Goal: Information Seeking & Learning: Learn about a topic

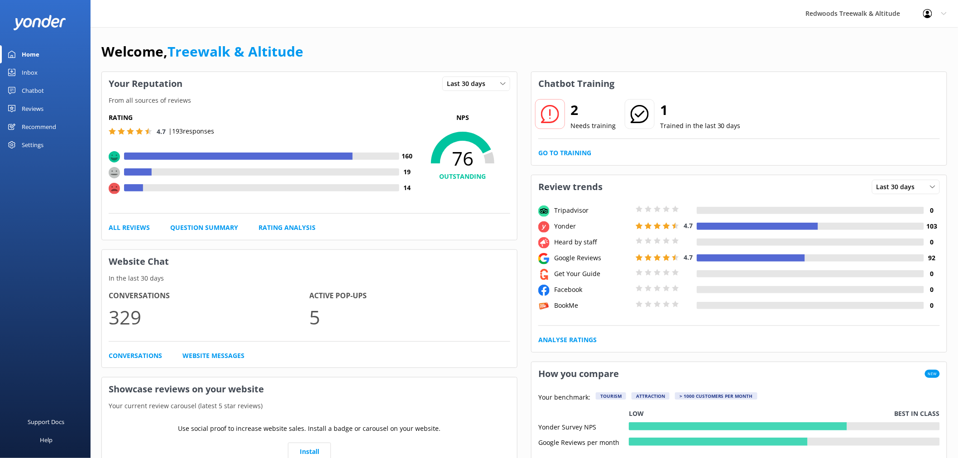
drag, startPoint x: 43, startPoint y: 110, endPoint x: 44, endPoint y: 105, distance: 5.5
click at [43, 110] on link "Reviews" at bounding box center [45, 109] width 91 height 18
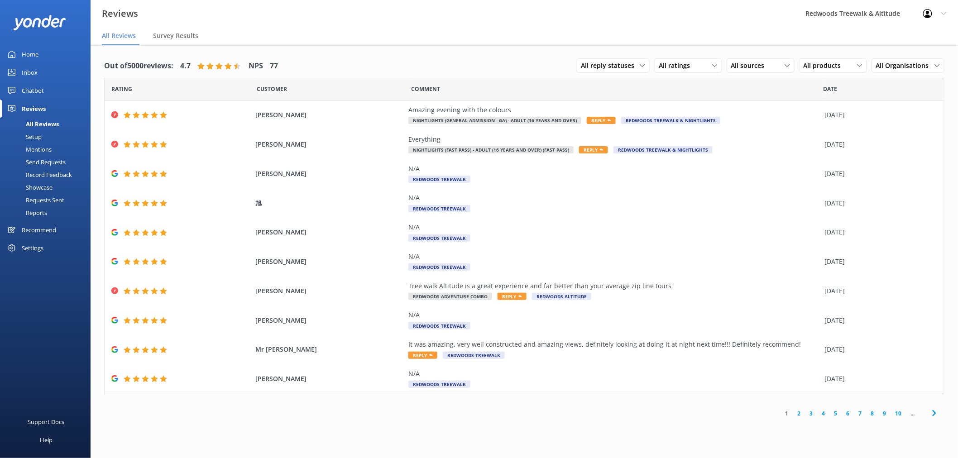
click at [41, 73] on link "Inbox" at bounding box center [45, 72] width 91 height 18
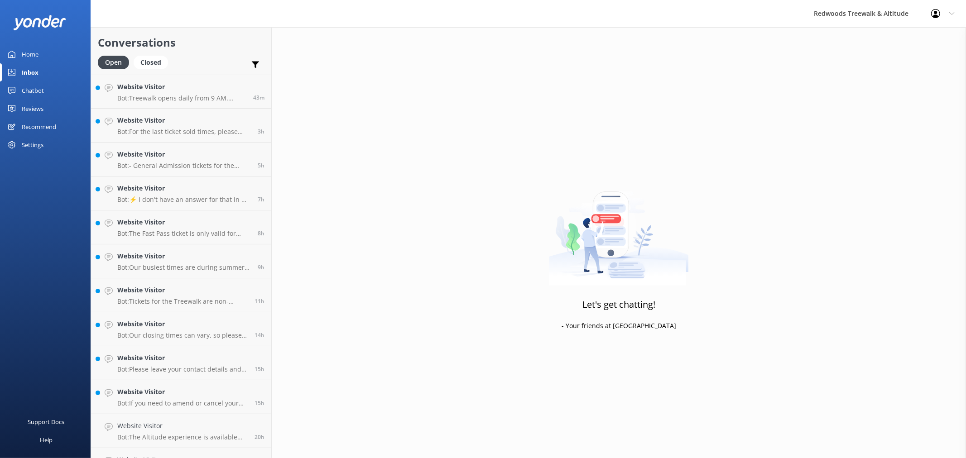
click at [48, 60] on link "Home" at bounding box center [45, 54] width 91 height 18
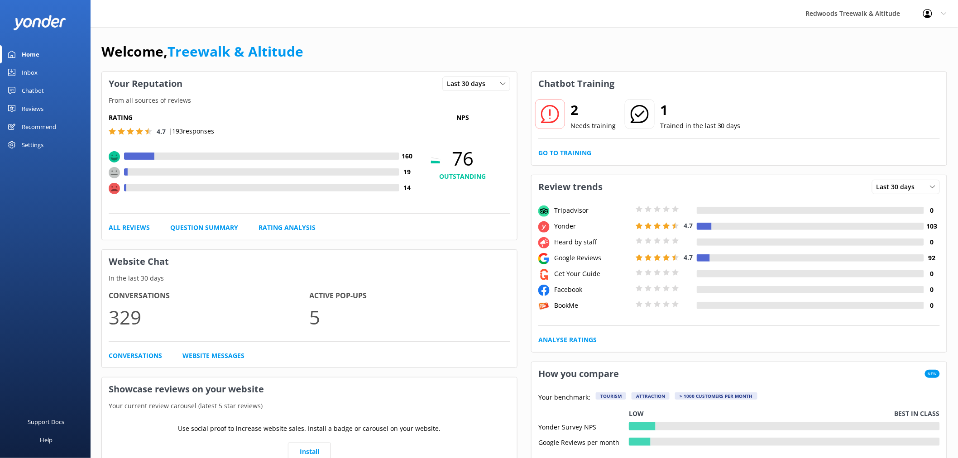
click at [46, 50] on link "Home" at bounding box center [45, 54] width 91 height 18
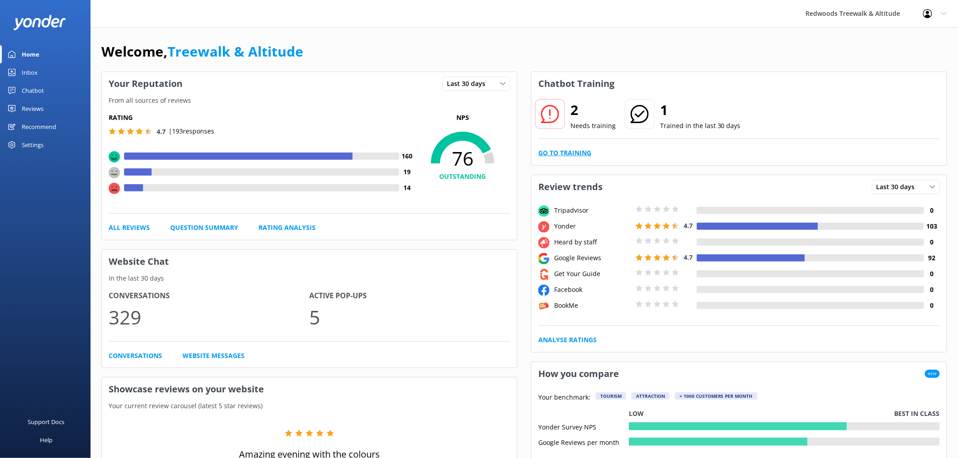
click at [565, 153] on link "Go to Training" at bounding box center [564, 153] width 53 height 10
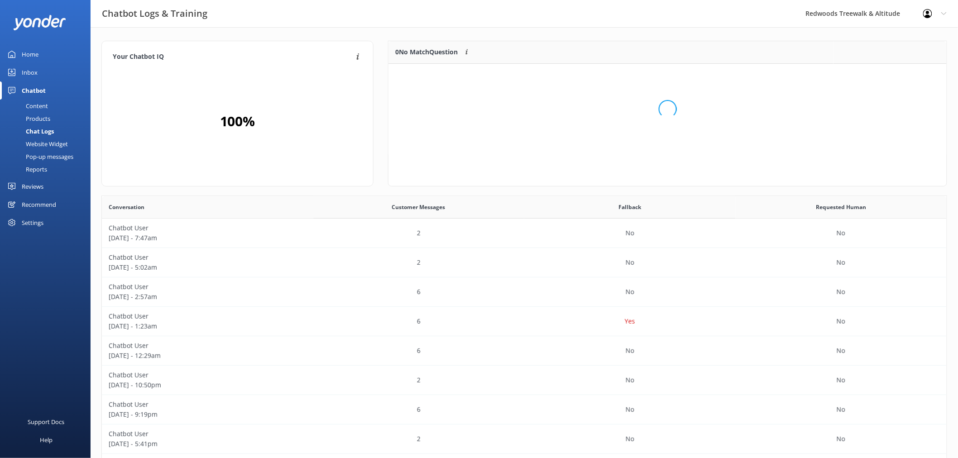
scroll to position [61, 550]
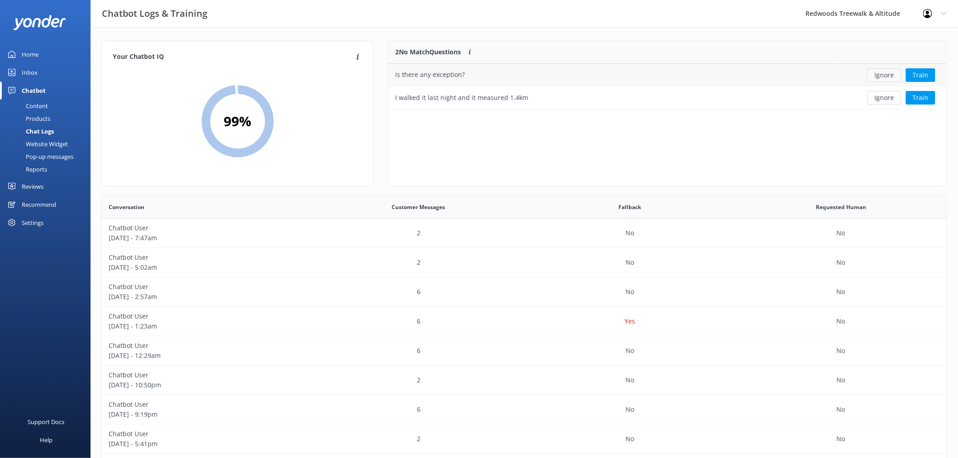
click at [889, 75] on button "Ignore" at bounding box center [885, 75] width 34 height 14
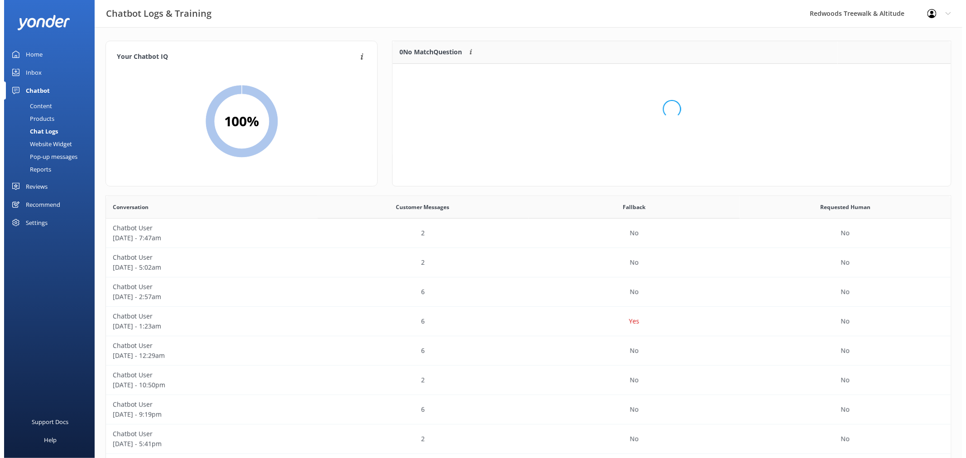
scroll to position [105, 550]
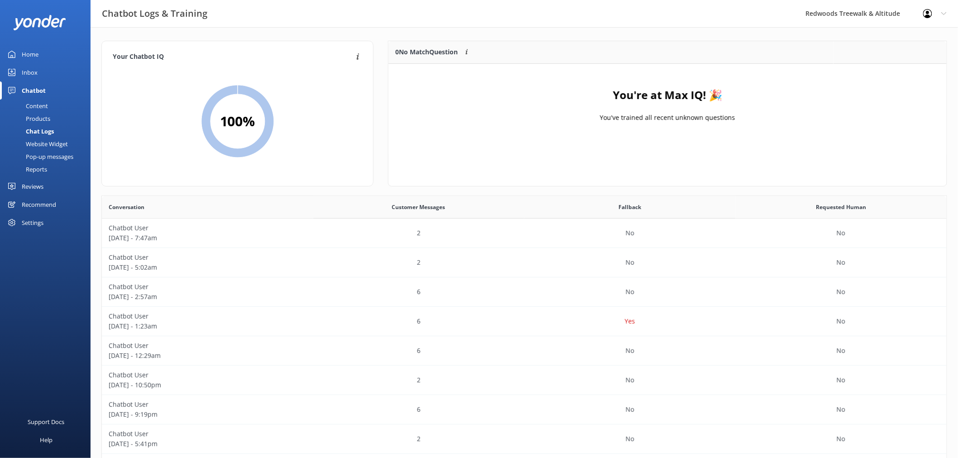
click at [43, 69] on link "Inbox" at bounding box center [45, 72] width 91 height 18
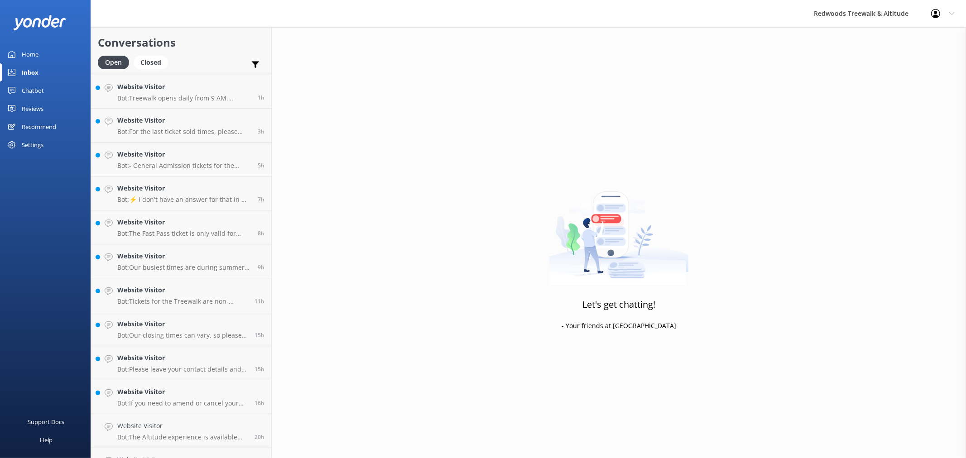
click at [44, 53] on link "Home" at bounding box center [45, 54] width 91 height 18
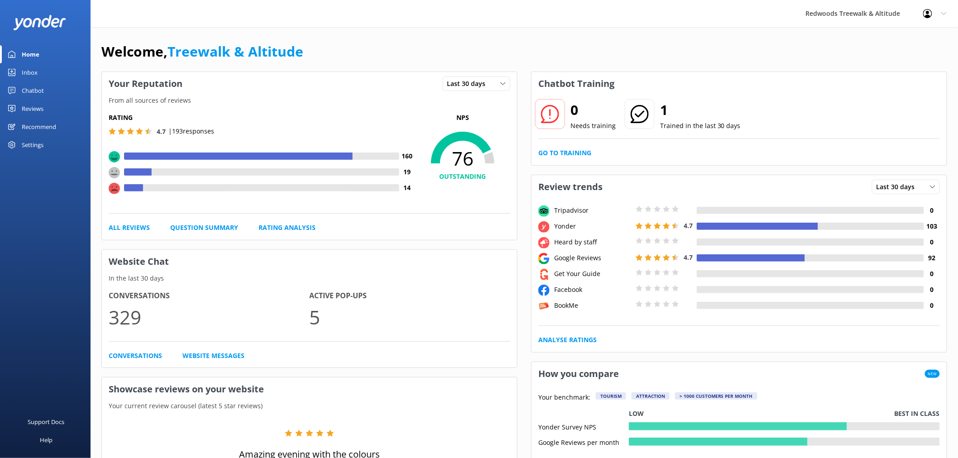
click at [42, 111] on div "Reviews" at bounding box center [33, 109] width 22 height 18
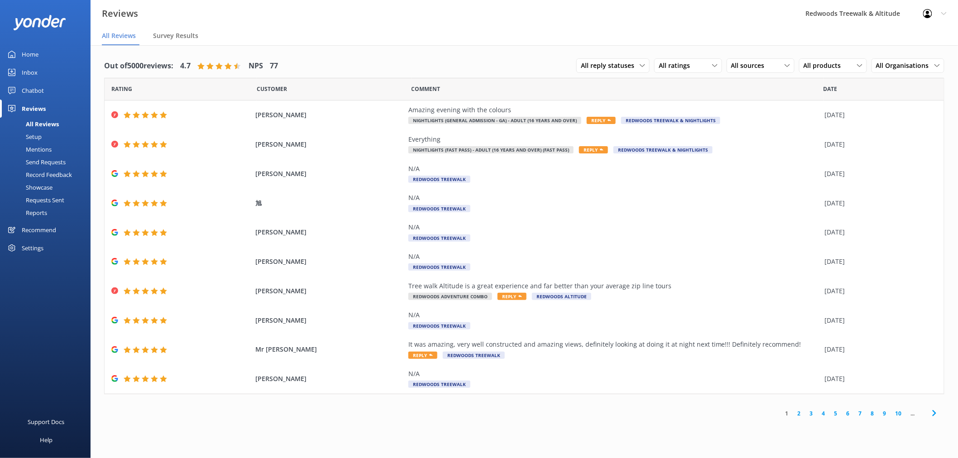
click at [41, 68] on link "Inbox" at bounding box center [45, 72] width 91 height 18
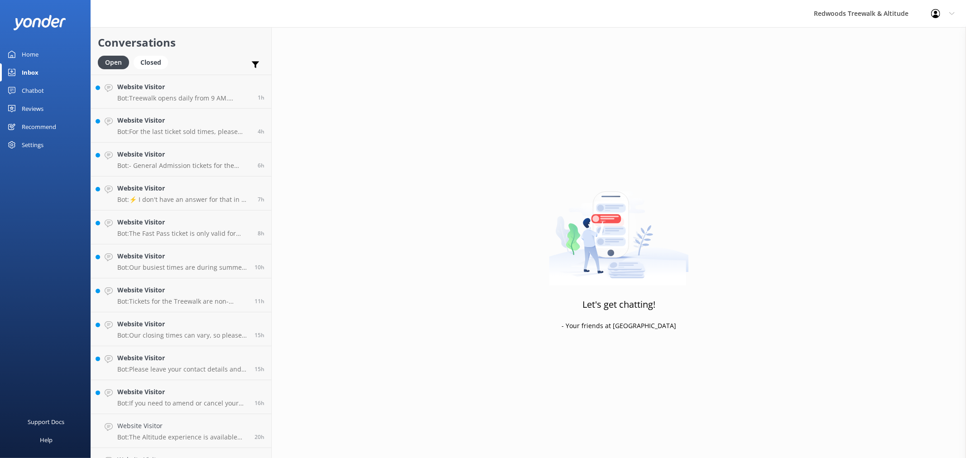
click at [38, 50] on div "Home" at bounding box center [30, 54] width 17 height 18
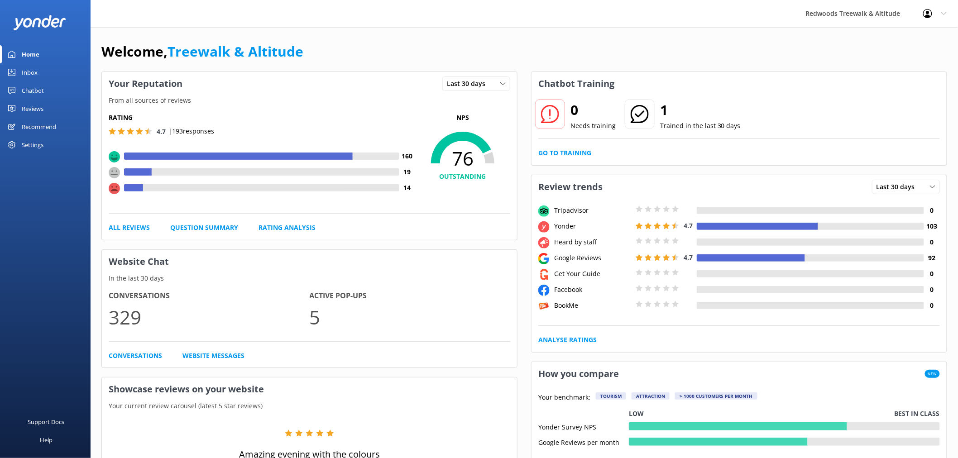
click at [34, 102] on div "Reviews" at bounding box center [33, 109] width 22 height 18
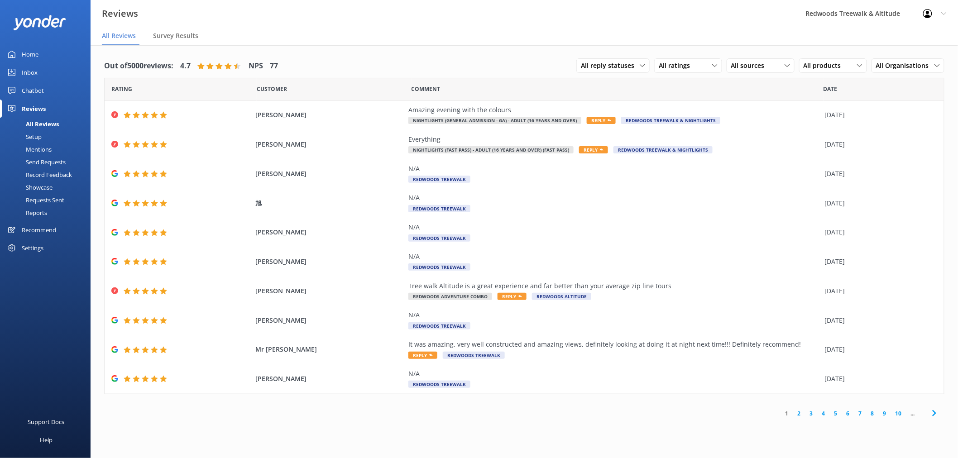
click at [34, 52] on div "Home" at bounding box center [30, 54] width 17 height 18
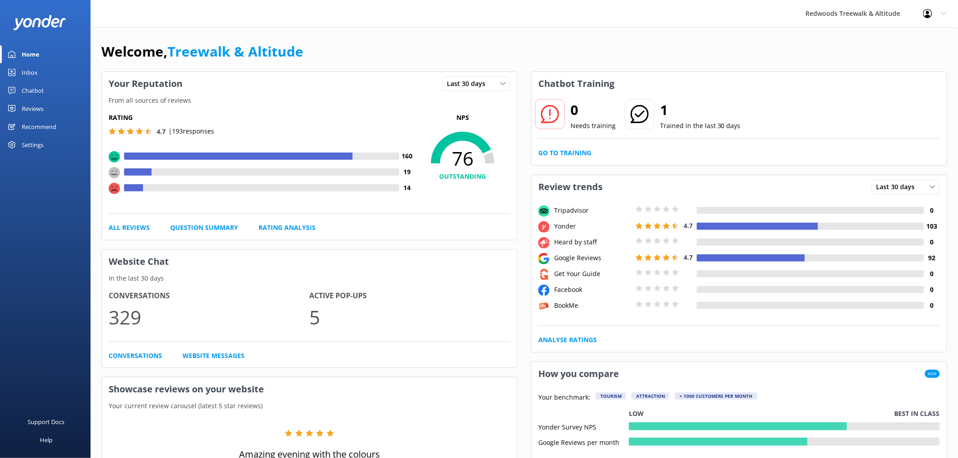
click at [60, 103] on link "Reviews" at bounding box center [45, 109] width 91 height 18
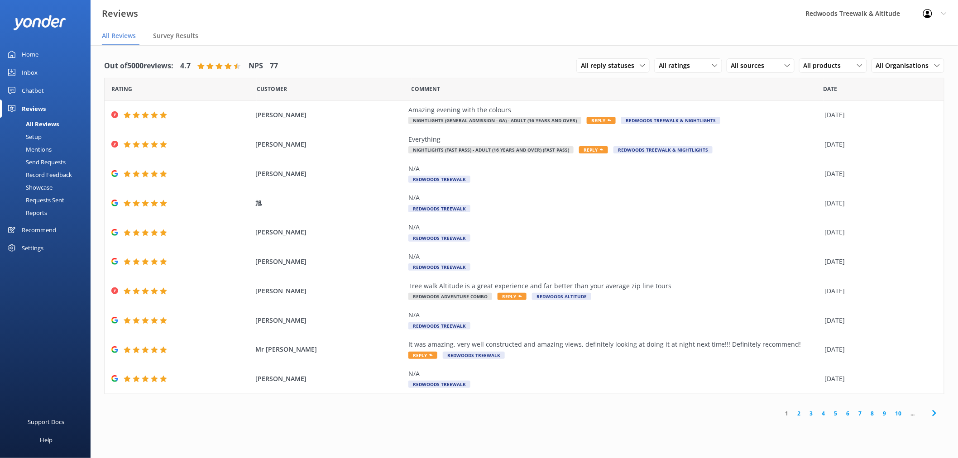
click at [33, 61] on div "Home" at bounding box center [30, 54] width 17 height 18
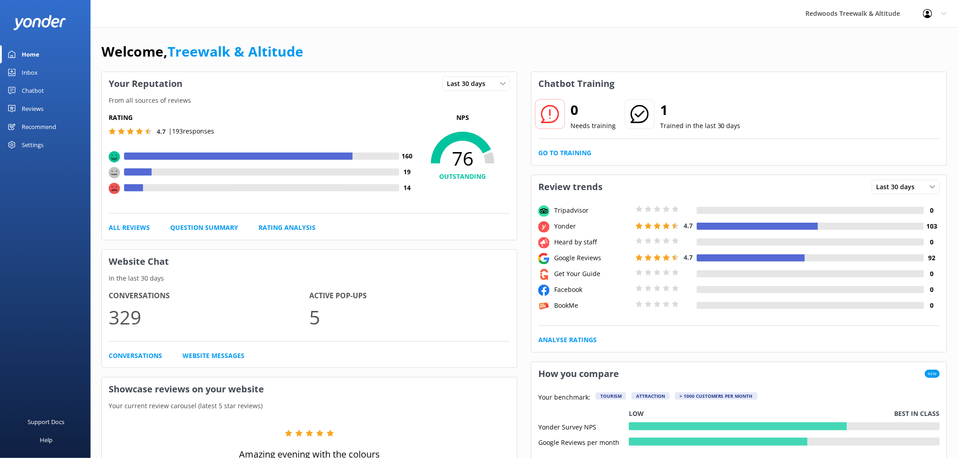
click at [30, 105] on div "Reviews" at bounding box center [33, 109] width 22 height 18
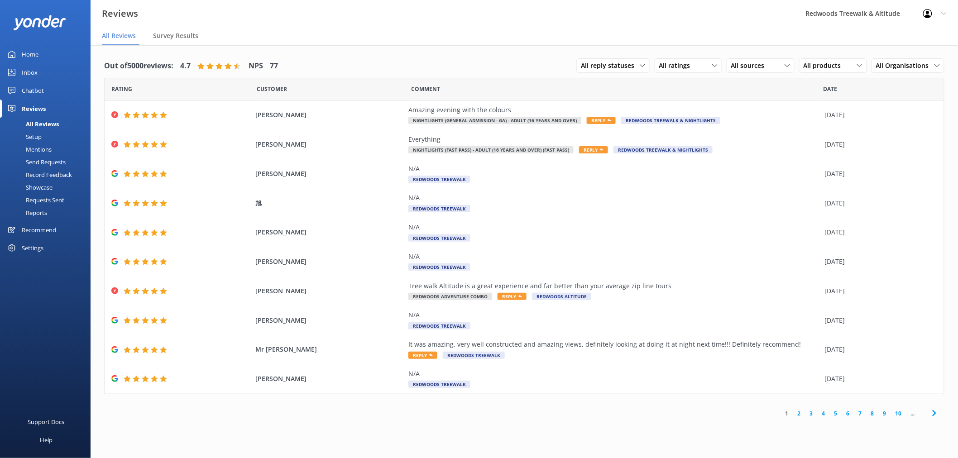
click at [32, 70] on div "Inbox" at bounding box center [30, 72] width 16 height 18
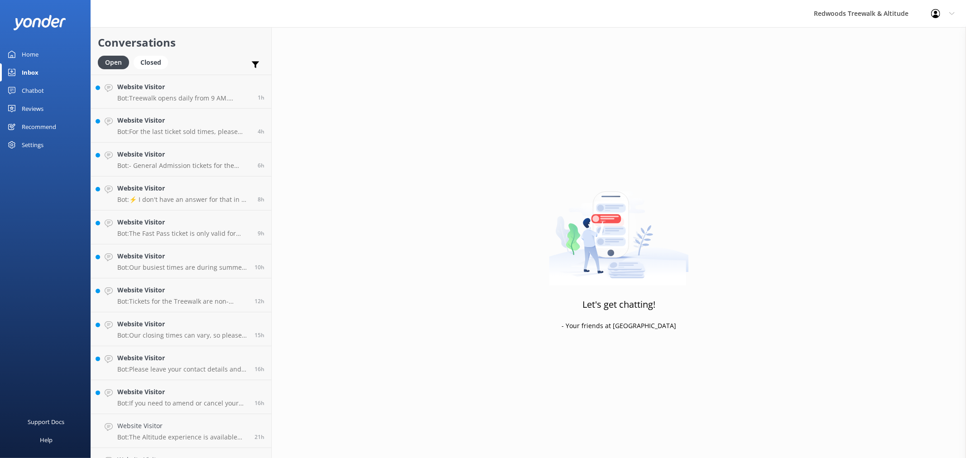
click at [39, 59] on link "Home" at bounding box center [45, 54] width 91 height 18
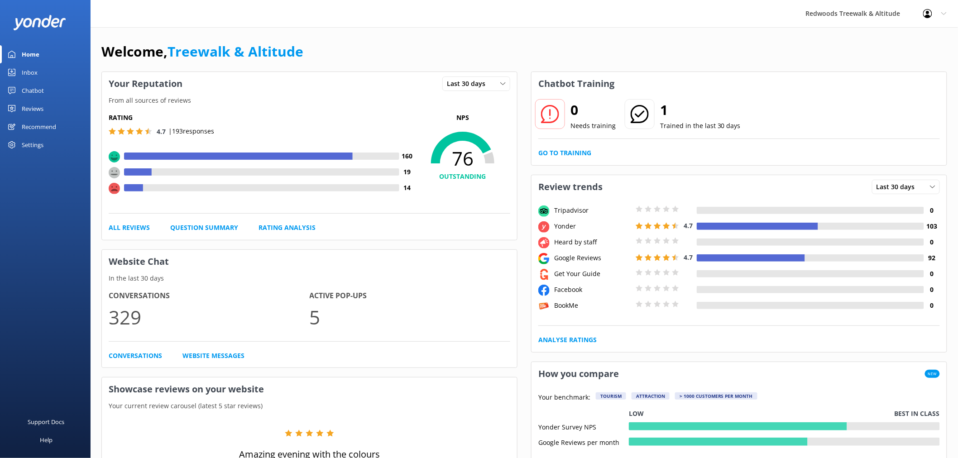
click at [26, 99] on div "Chatbot" at bounding box center [33, 90] width 22 height 18
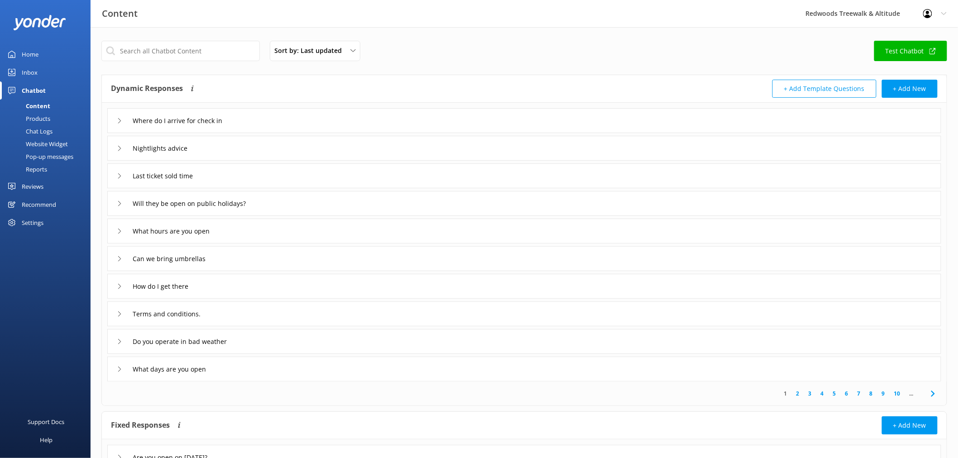
click at [40, 71] on link "Inbox" at bounding box center [45, 72] width 91 height 18
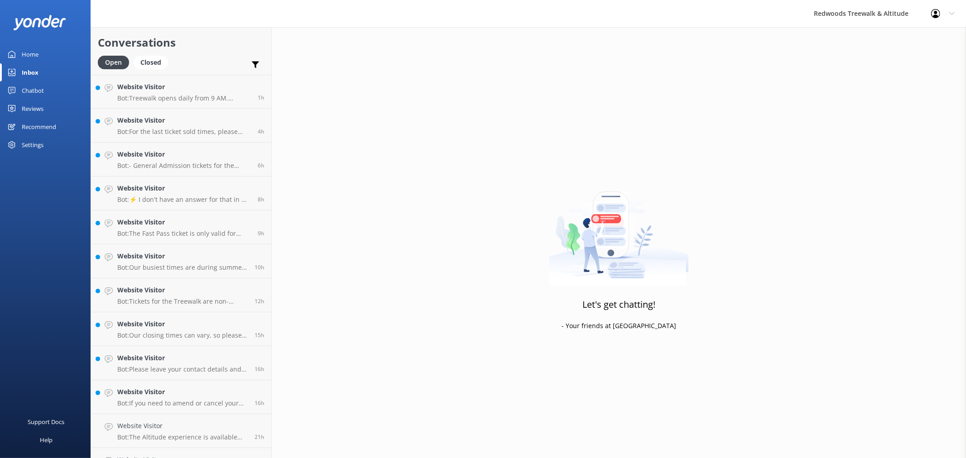
click at [41, 49] on link "Home" at bounding box center [45, 54] width 91 height 18
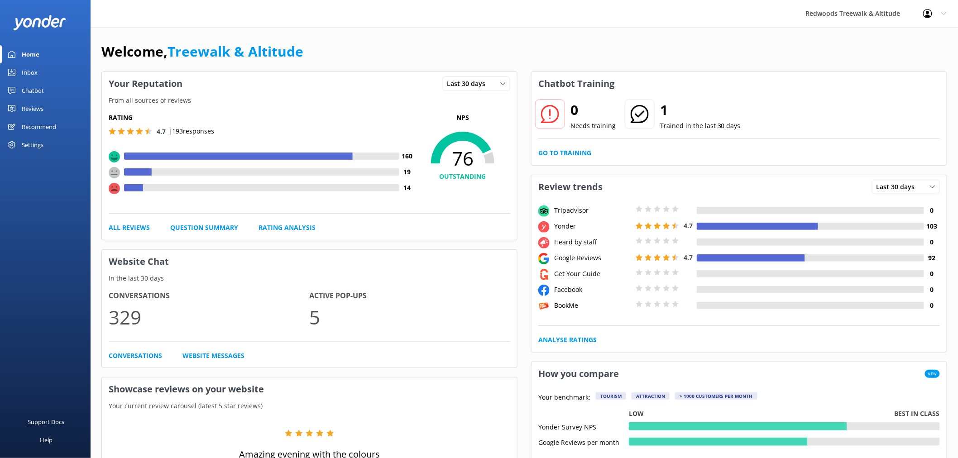
click at [39, 97] on div "Chatbot" at bounding box center [33, 90] width 22 height 18
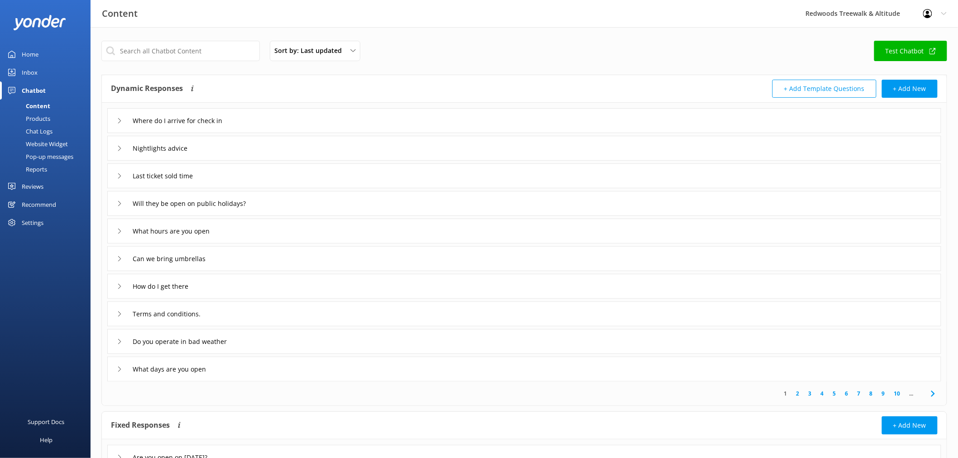
click at [37, 75] on div "Inbox" at bounding box center [30, 72] width 16 height 18
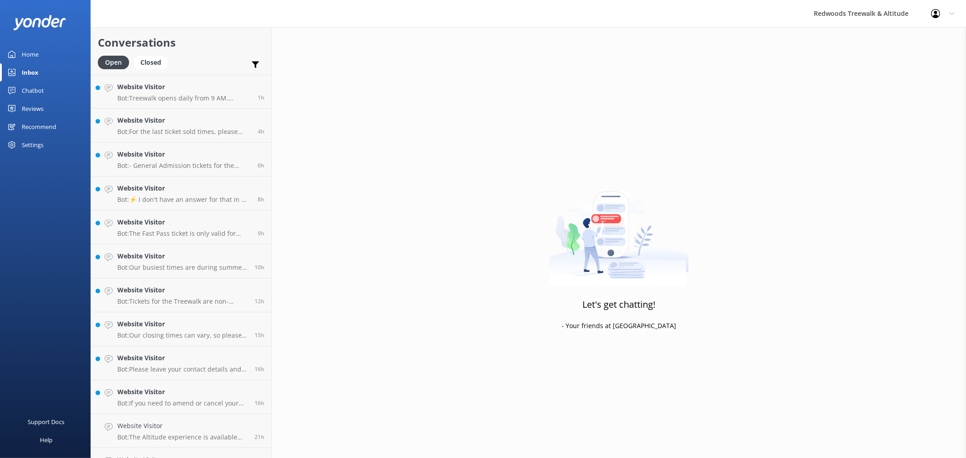
click at [40, 53] on link "Home" at bounding box center [45, 54] width 91 height 18
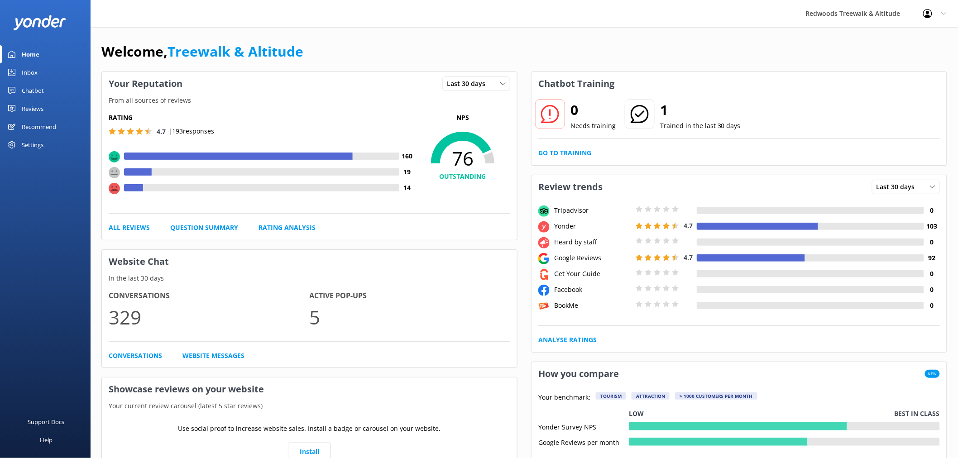
click at [45, 106] on link "Reviews" at bounding box center [45, 109] width 91 height 18
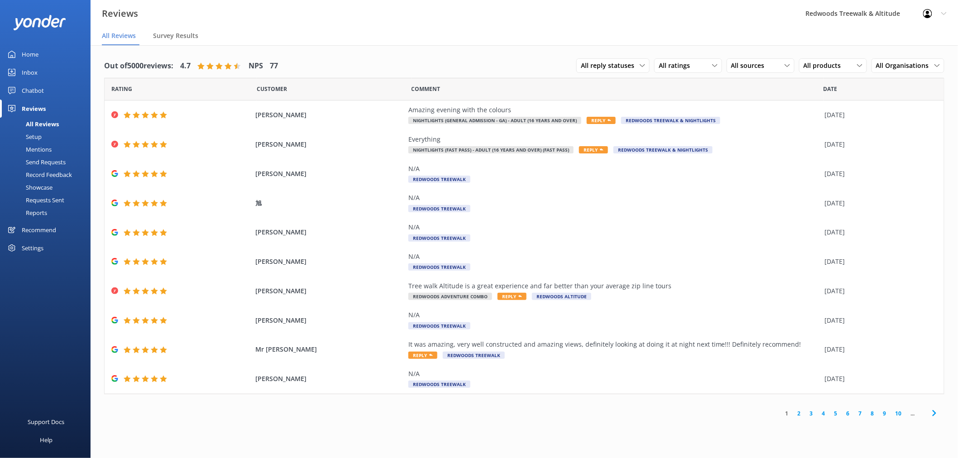
click at [799, 414] on link "2" at bounding box center [799, 413] width 12 height 9
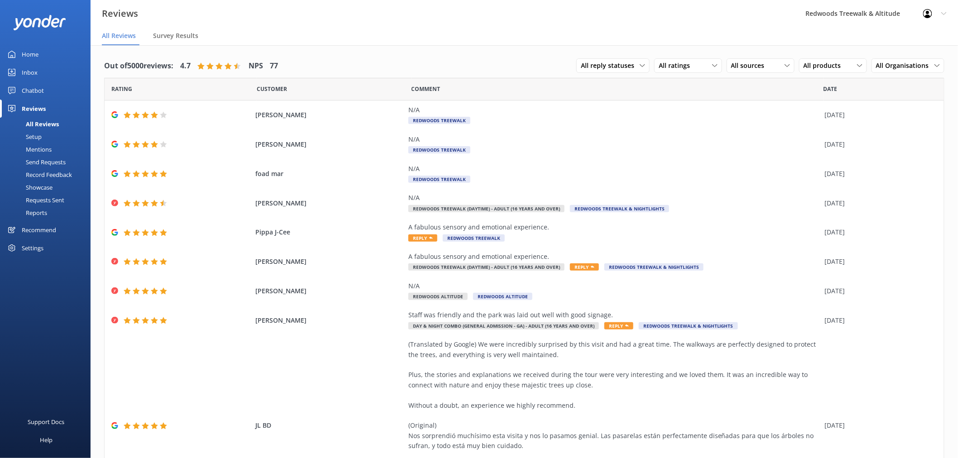
click at [42, 48] on link "Home" at bounding box center [45, 54] width 91 height 18
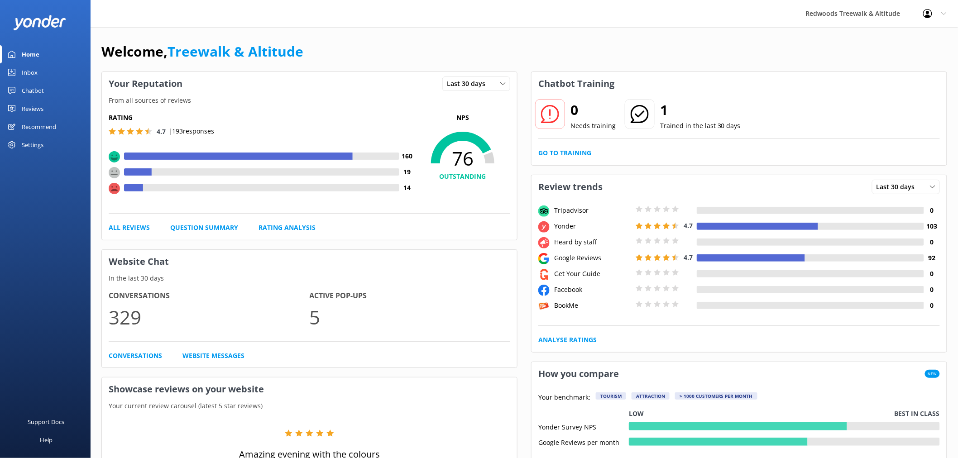
click at [34, 110] on div "Reviews" at bounding box center [33, 109] width 22 height 18
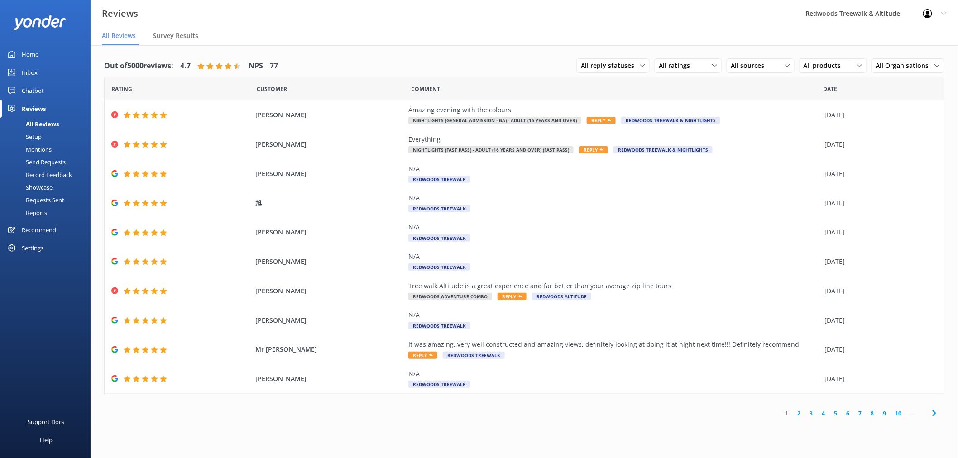
click at [30, 75] on div "Inbox" at bounding box center [30, 72] width 16 height 18
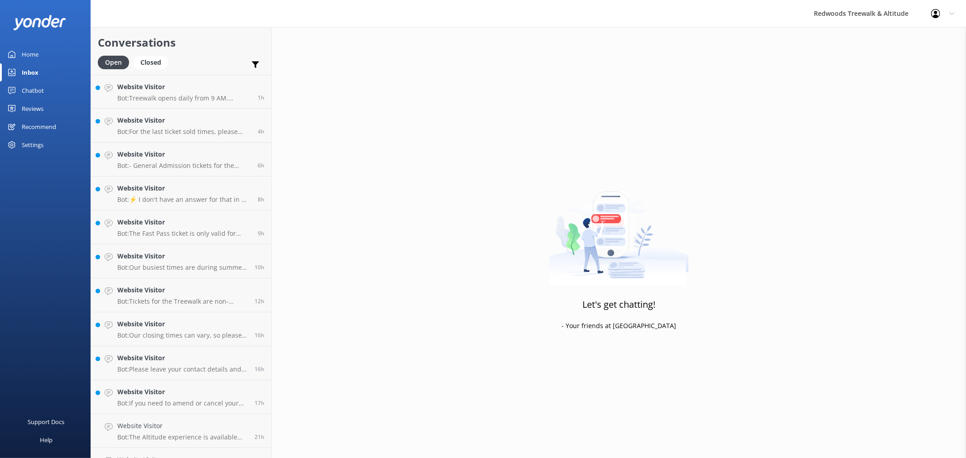
drag, startPoint x: 58, startPoint y: 50, endPoint x: 55, endPoint y: 56, distance: 6.3
click at [58, 50] on link "Home" at bounding box center [45, 54] width 91 height 18
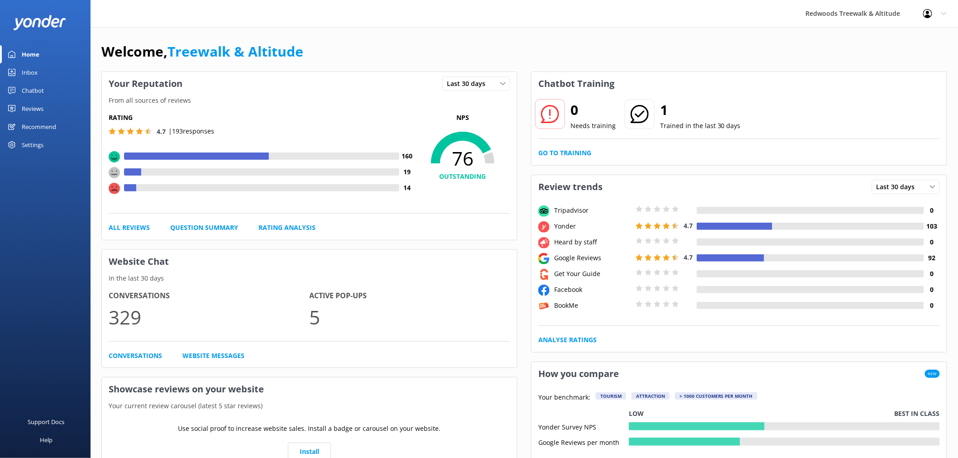
click at [46, 102] on link "Reviews" at bounding box center [45, 109] width 91 height 18
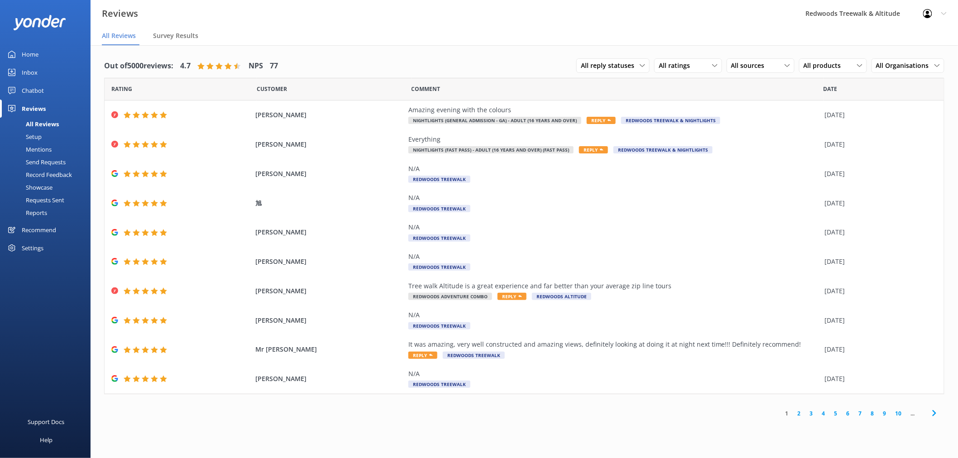
click at [52, 52] on link "Home" at bounding box center [45, 54] width 91 height 18
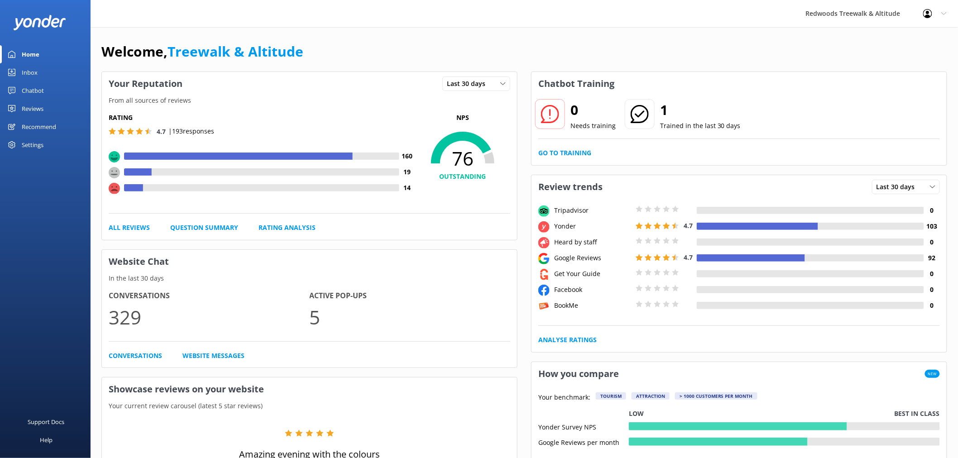
click at [50, 111] on link "Reviews" at bounding box center [45, 109] width 91 height 18
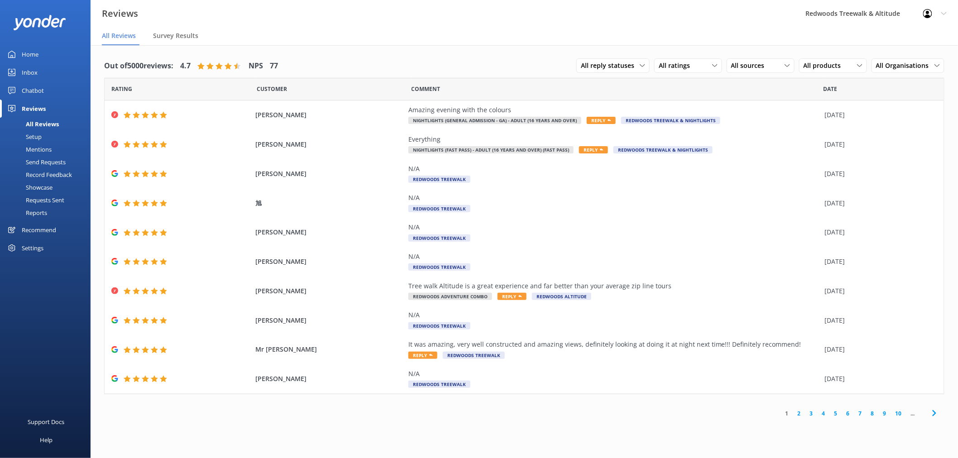
click at [35, 70] on div "Inbox" at bounding box center [30, 72] width 16 height 18
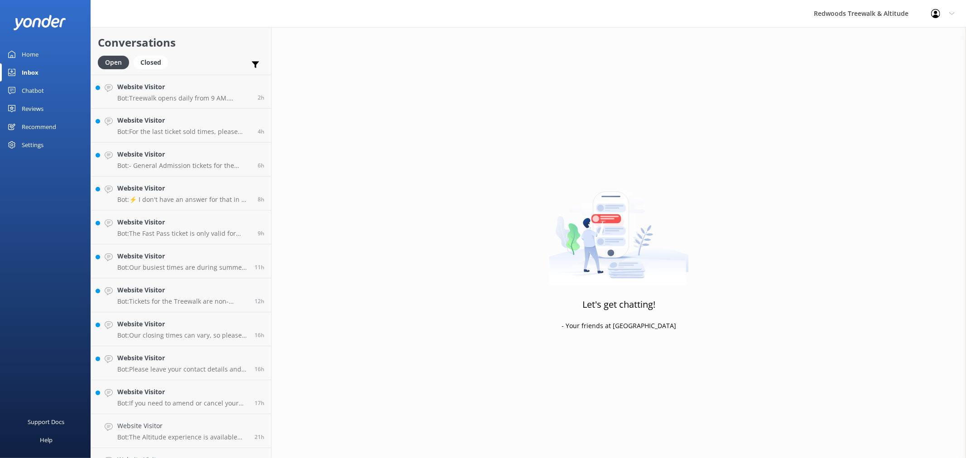
click at [59, 55] on link "Home" at bounding box center [45, 54] width 91 height 18
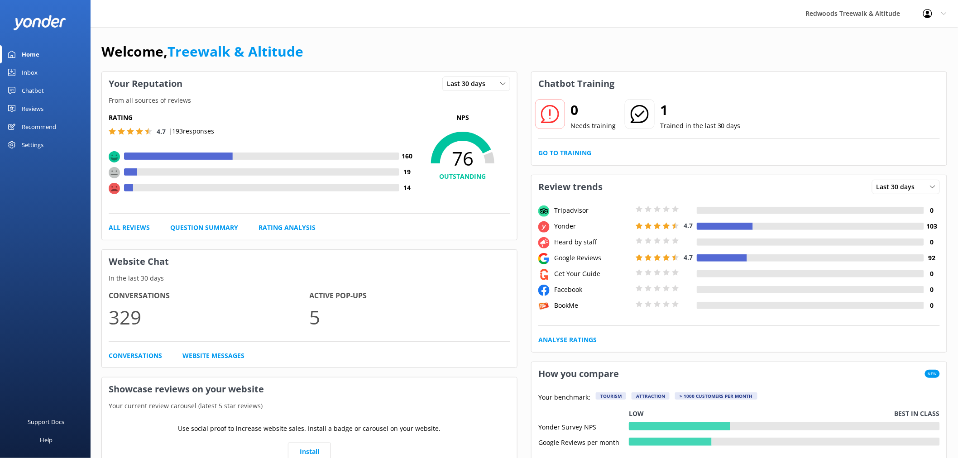
click at [47, 106] on link "Reviews" at bounding box center [45, 109] width 91 height 18
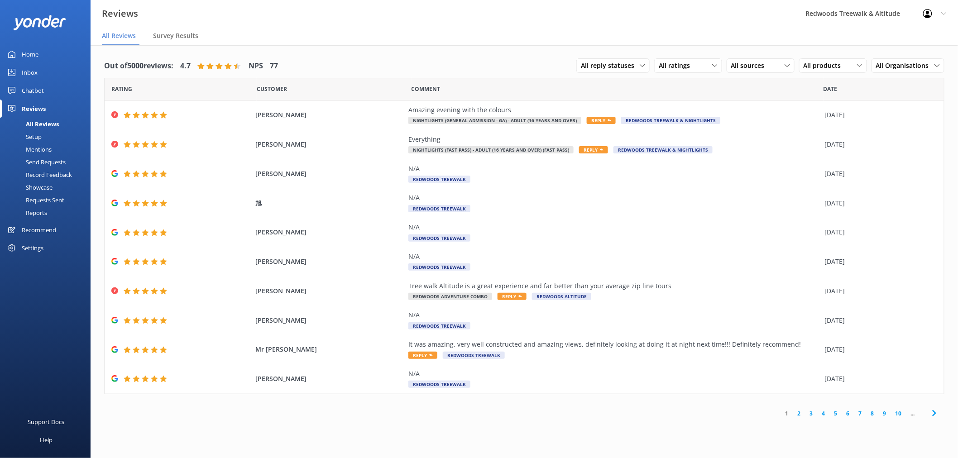
click at [799, 414] on link "2" at bounding box center [799, 413] width 12 height 9
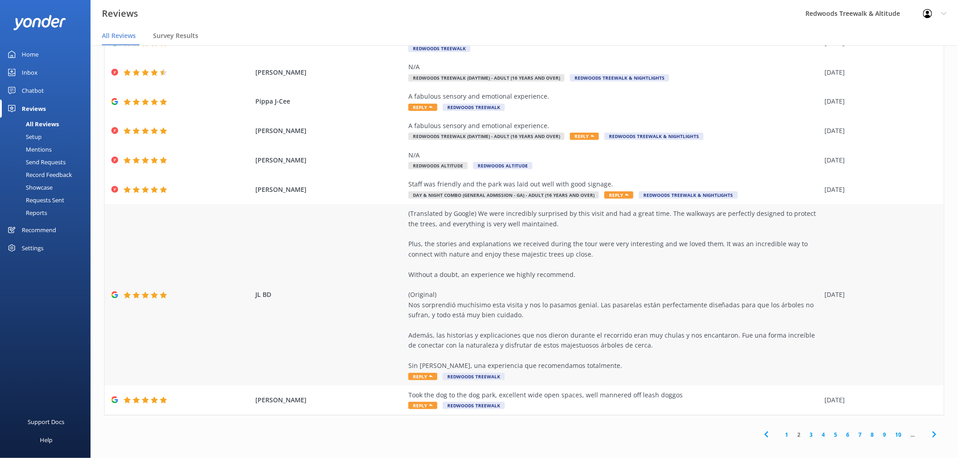
scroll to position [18, 0]
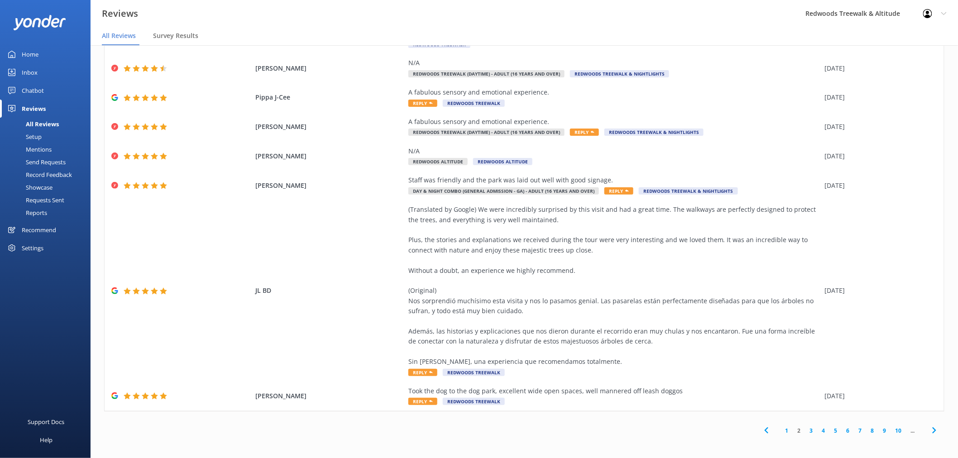
click at [805, 427] on link "3" at bounding box center [811, 431] width 12 height 9
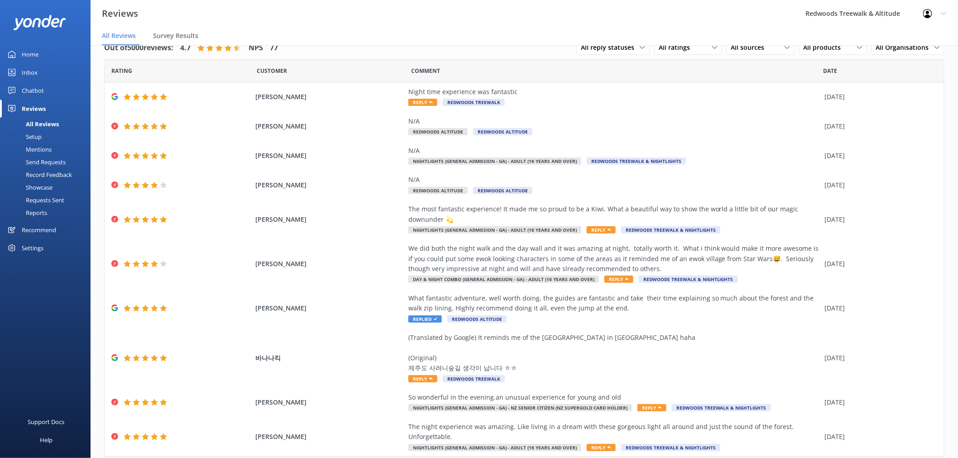
click at [50, 53] on link "Home" at bounding box center [45, 54] width 91 height 18
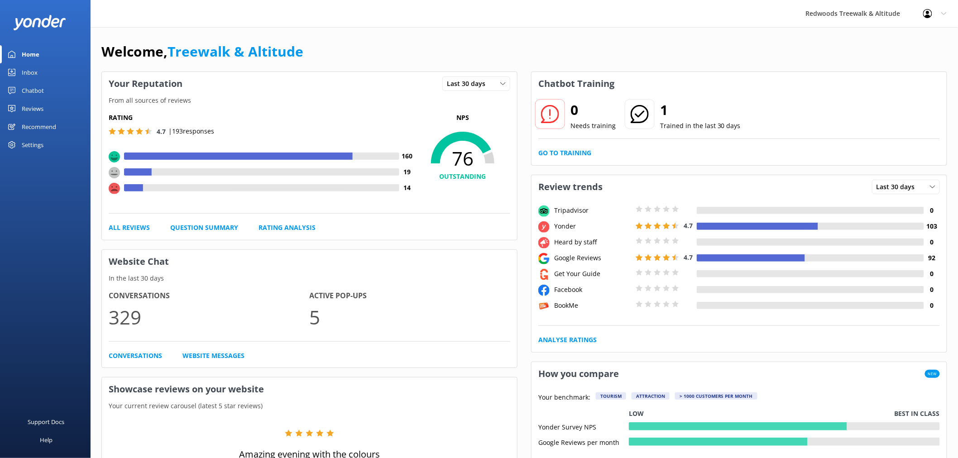
click at [40, 109] on div "Reviews" at bounding box center [33, 109] width 22 height 18
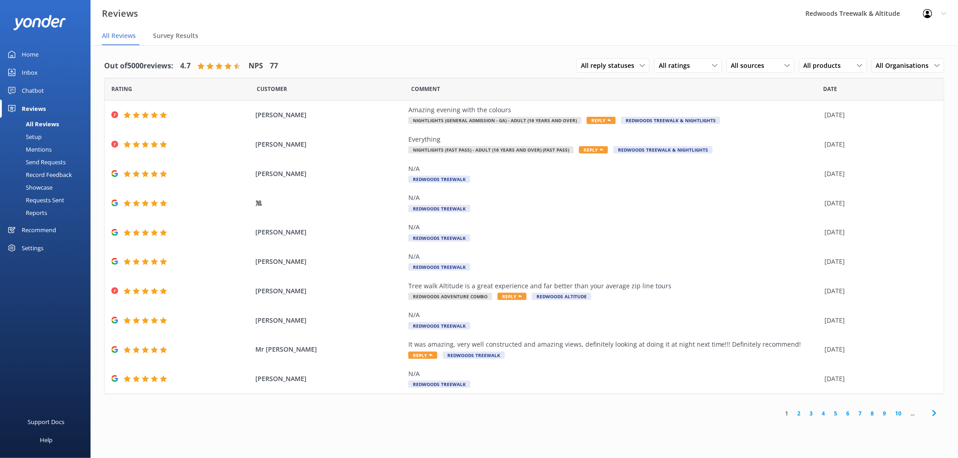
click at [43, 75] on link "Inbox" at bounding box center [45, 72] width 91 height 18
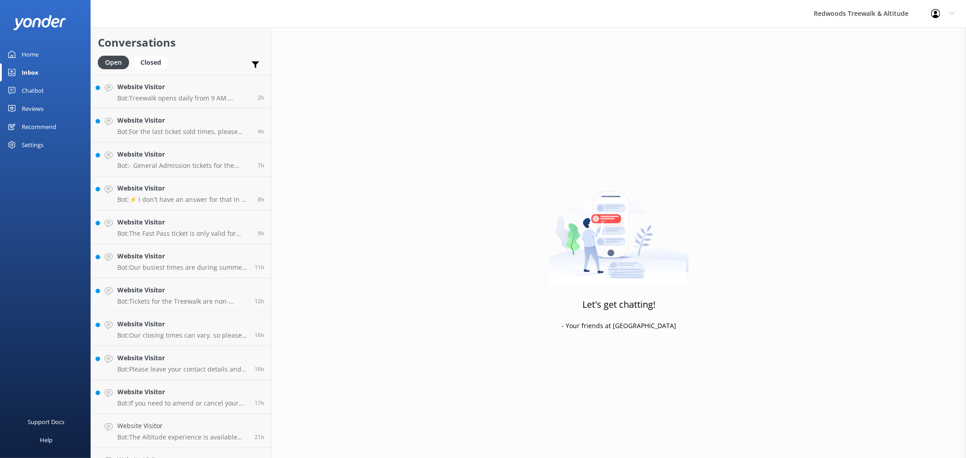
click at [43, 75] on link "Inbox" at bounding box center [45, 72] width 91 height 18
click at [48, 47] on link "Home" at bounding box center [45, 54] width 91 height 18
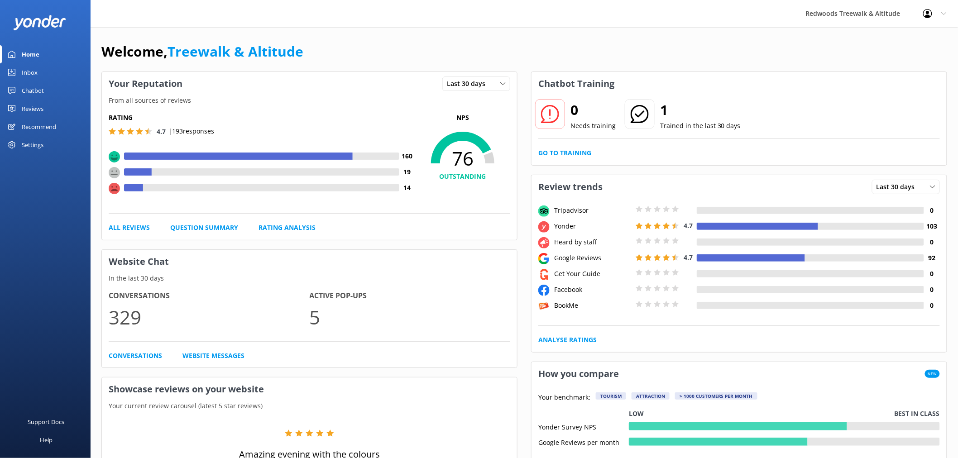
click at [65, 109] on link "Reviews" at bounding box center [45, 109] width 91 height 18
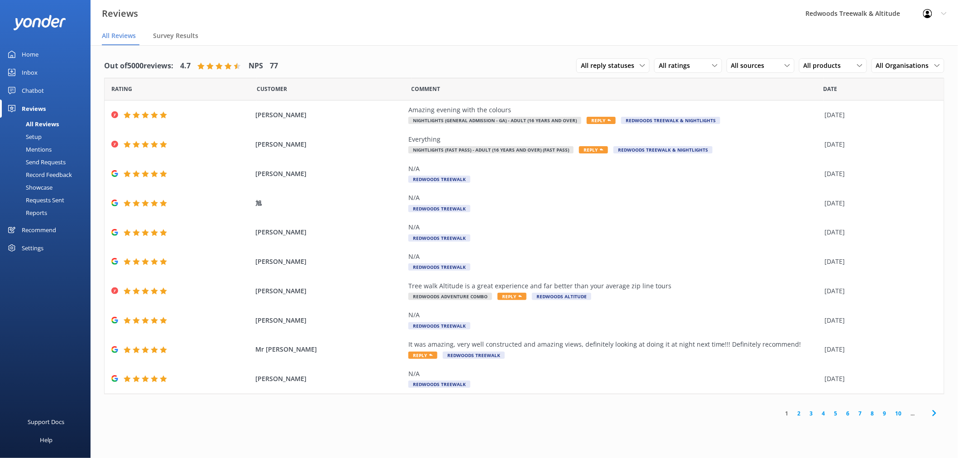
click at [798, 415] on link "2" at bounding box center [799, 413] width 12 height 9
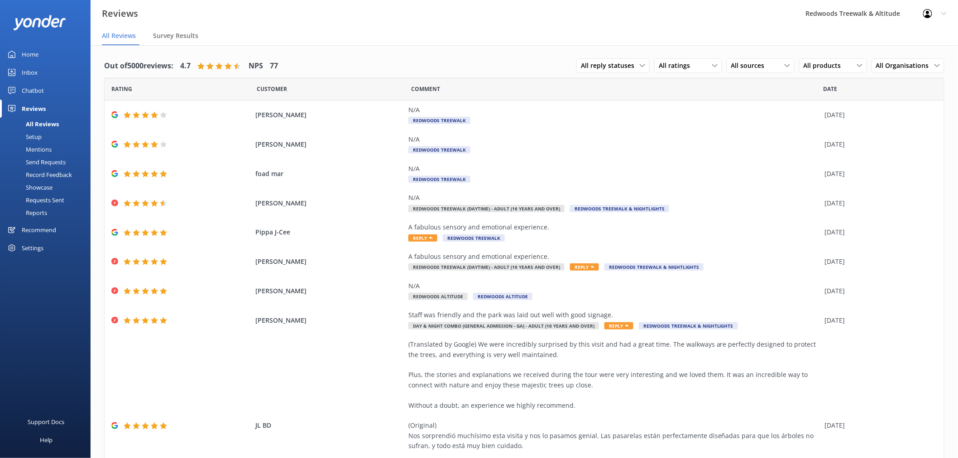
click at [58, 72] on link "Inbox" at bounding box center [45, 72] width 91 height 18
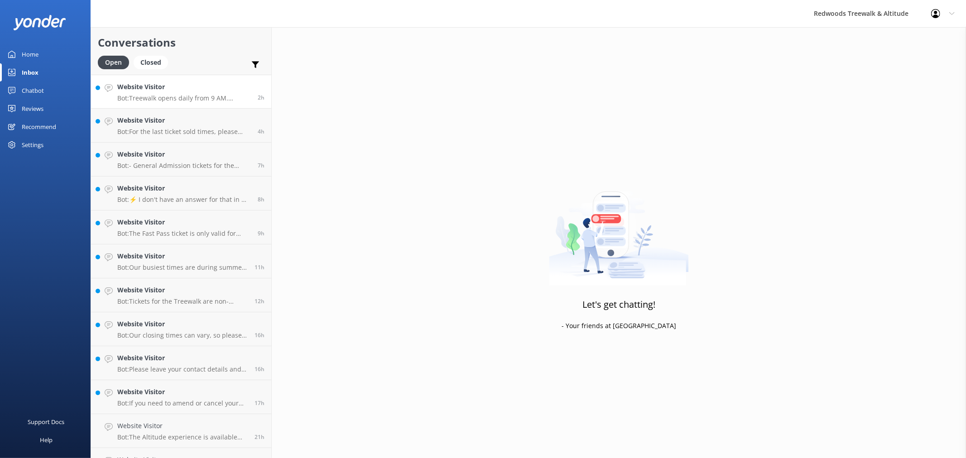
click at [240, 101] on p "Bot: Treewalk opens daily from 9 AM. Altitude has daily tours starting from 10 …" at bounding box center [184, 98] width 134 height 8
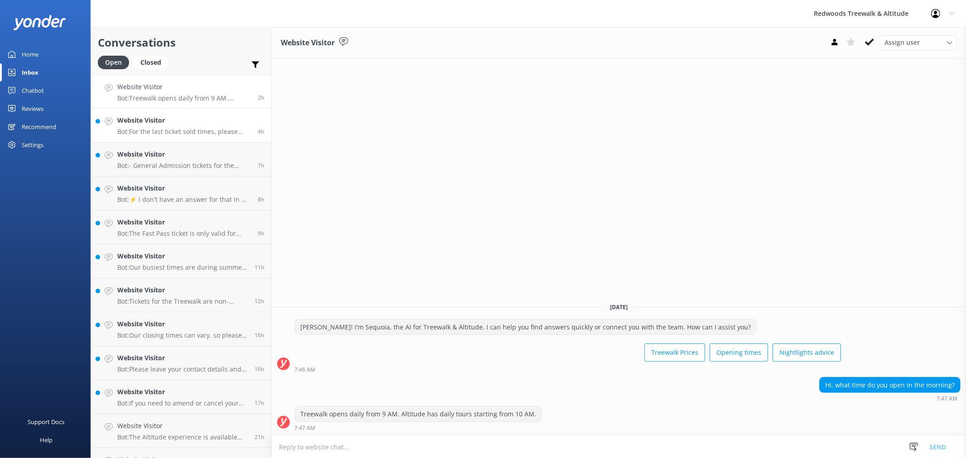
click at [201, 118] on h4 "Website Visitor" at bounding box center [184, 120] width 134 height 10
click at [190, 110] on link "Website Visitor Bot: For the last ticket sold times, please check our website F…" at bounding box center [181, 126] width 180 height 34
click at [30, 60] on div "Home" at bounding box center [30, 54] width 17 height 18
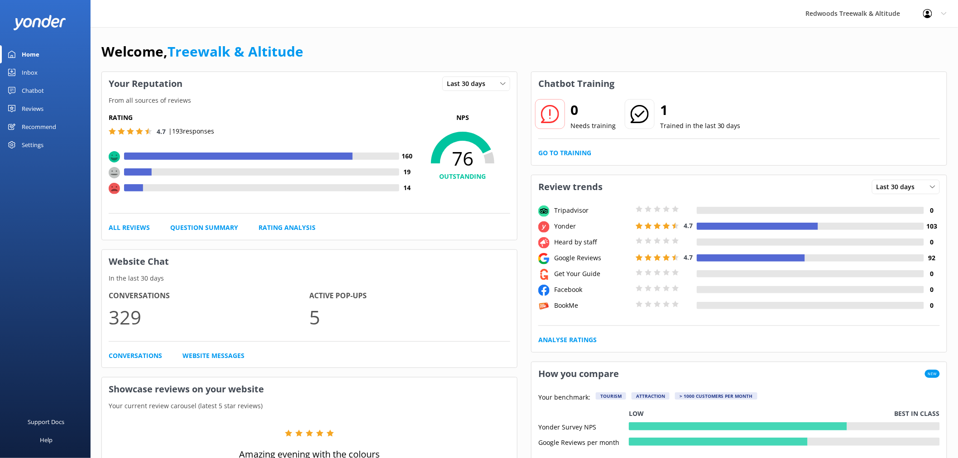
click at [38, 107] on div "Reviews" at bounding box center [33, 109] width 22 height 18
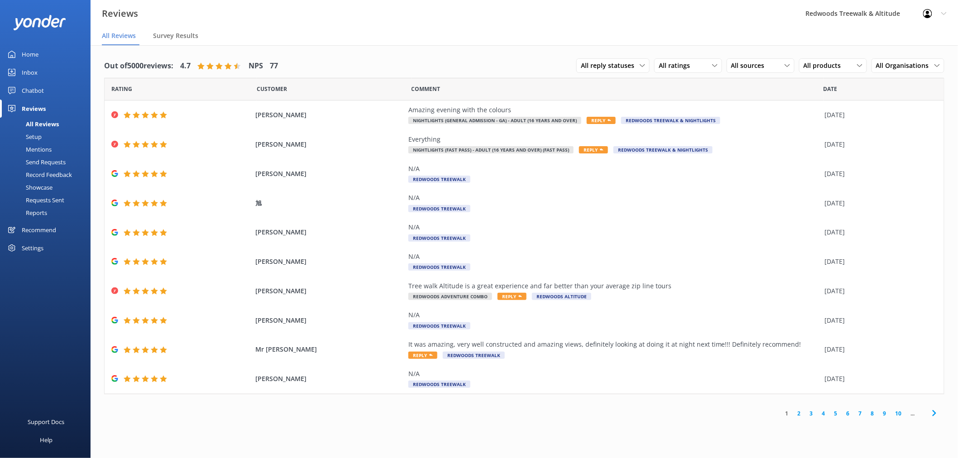
click at [51, 73] on link "Inbox" at bounding box center [45, 72] width 91 height 18
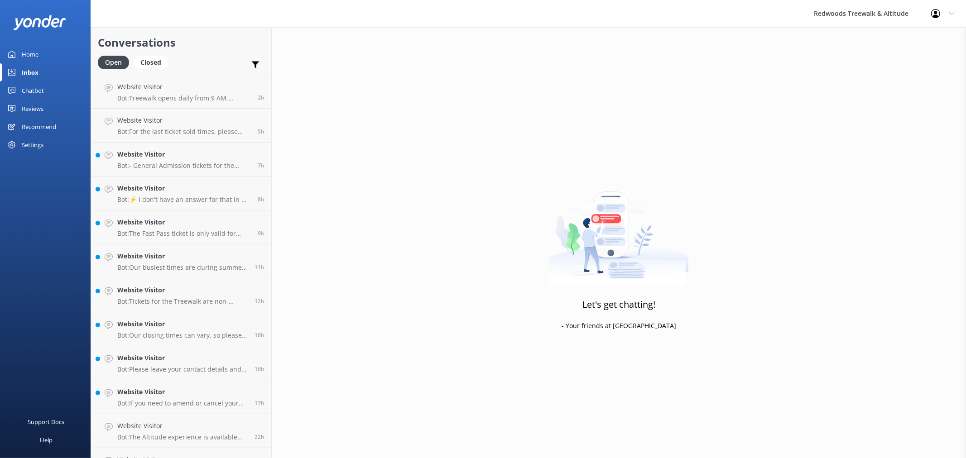
click at [51, 73] on link "Inbox" at bounding box center [45, 72] width 91 height 18
click at [59, 50] on link "Home" at bounding box center [45, 54] width 91 height 18
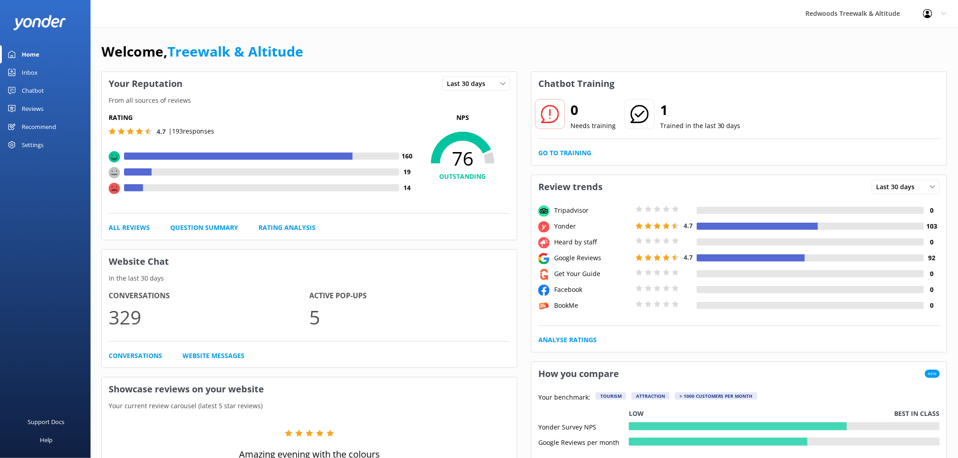
click at [53, 109] on link "Reviews" at bounding box center [45, 109] width 91 height 18
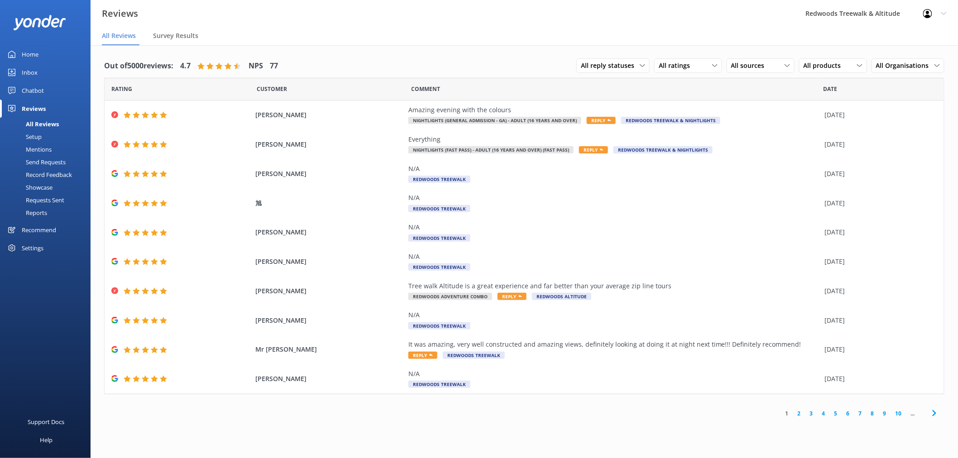
click at [798, 412] on link "2" at bounding box center [799, 413] width 12 height 9
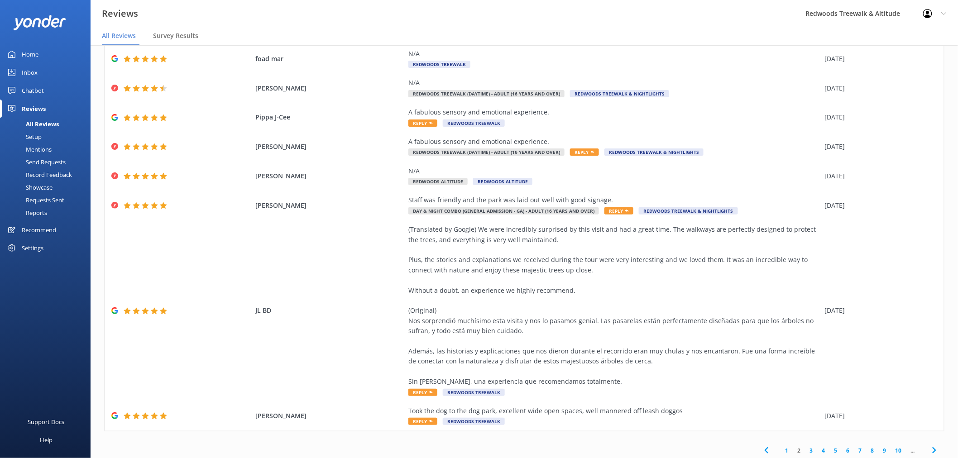
scroll to position [117, 0]
click at [781, 447] on link "1" at bounding box center [787, 449] width 12 height 9
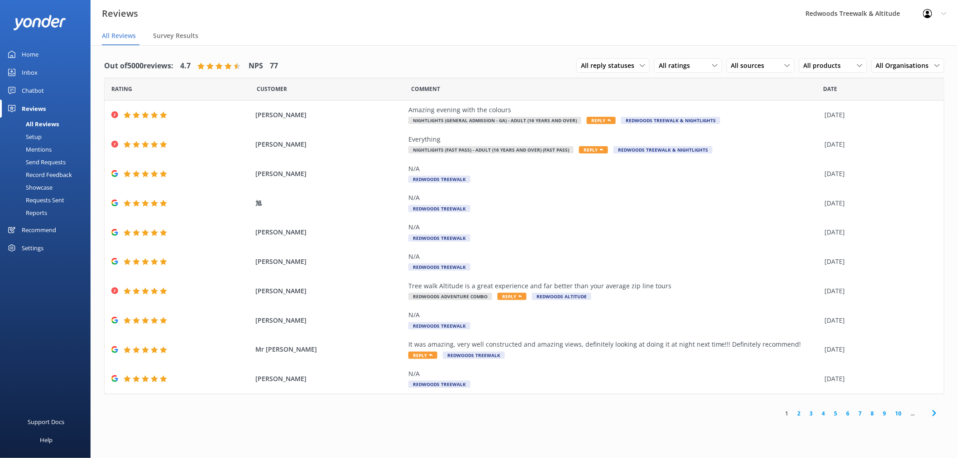
click at [38, 51] on link "Home" at bounding box center [45, 54] width 91 height 18
